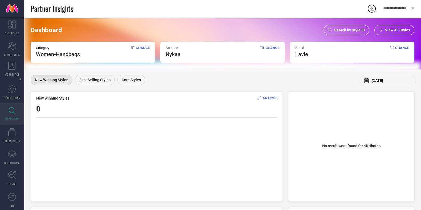
click at [347, 28] on span "Search by Style ID" at bounding box center [349, 30] width 31 height 4
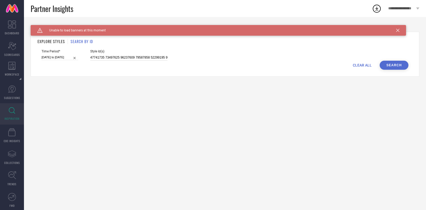
click at [137, 58] on input at bounding box center [128, 58] width 77 height 6
paste input "25796250 24913166 21866170 13064100 25662514 33873343 30023303 24220156 2702973…"
type input "25796250 24913166 21866170 13064100 25662514 33873343 30023303 24220156 2702973…"
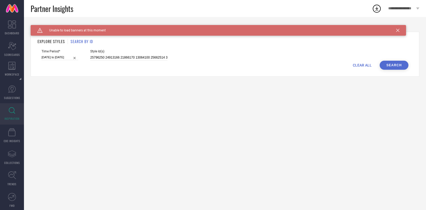
click at [396, 66] on button "Search" at bounding box center [394, 65] width 29 height 9
